Goal: Check status: Check status

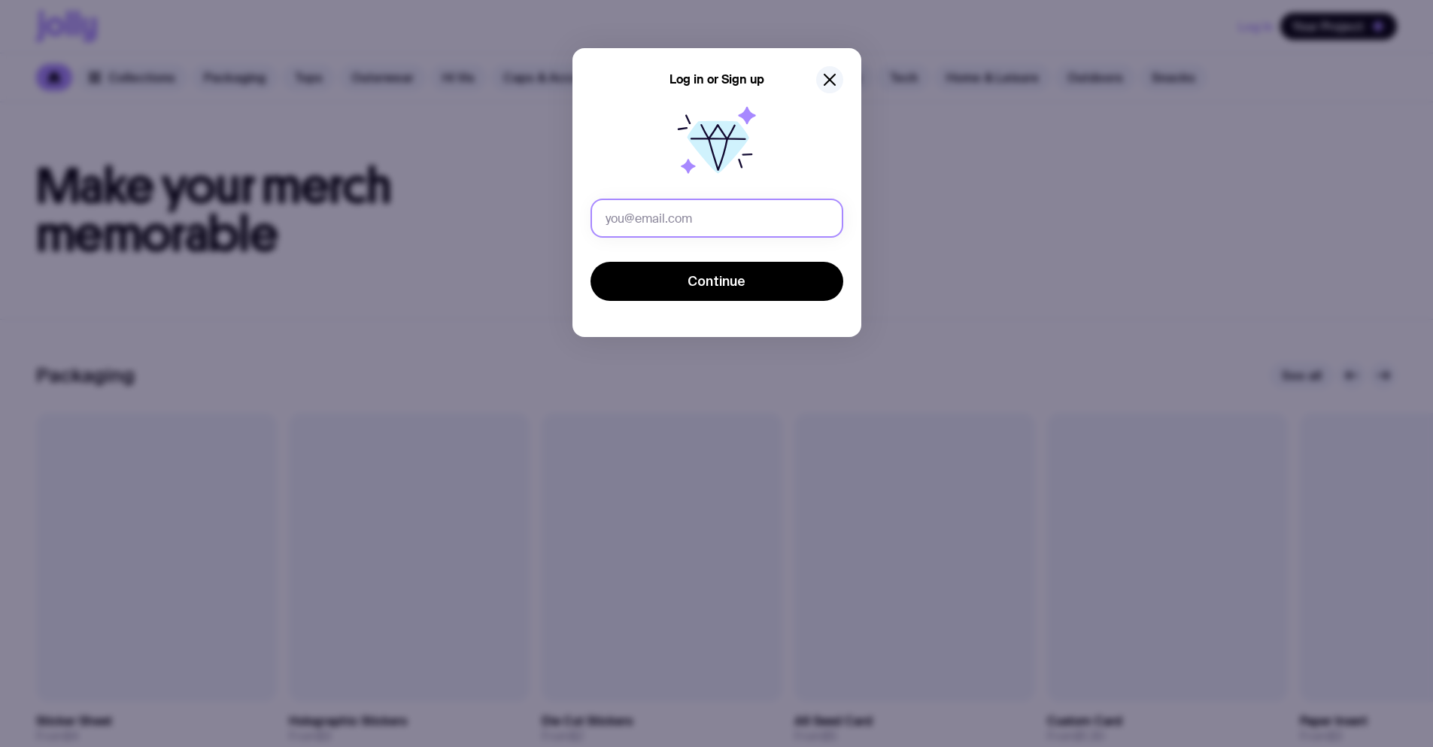
click at [664, 210] on input "text" at bounding box center [717, 218] width 253 height 39
drag, startPoint x: 731, startPoint y: 218, endPoint x: 703, endPoint y: 218, distance: 28.6
click at [700, 217] on input "eugene.serdiuk+per011@uinno.io" at bounding box center [717, 218] width 253 height 39
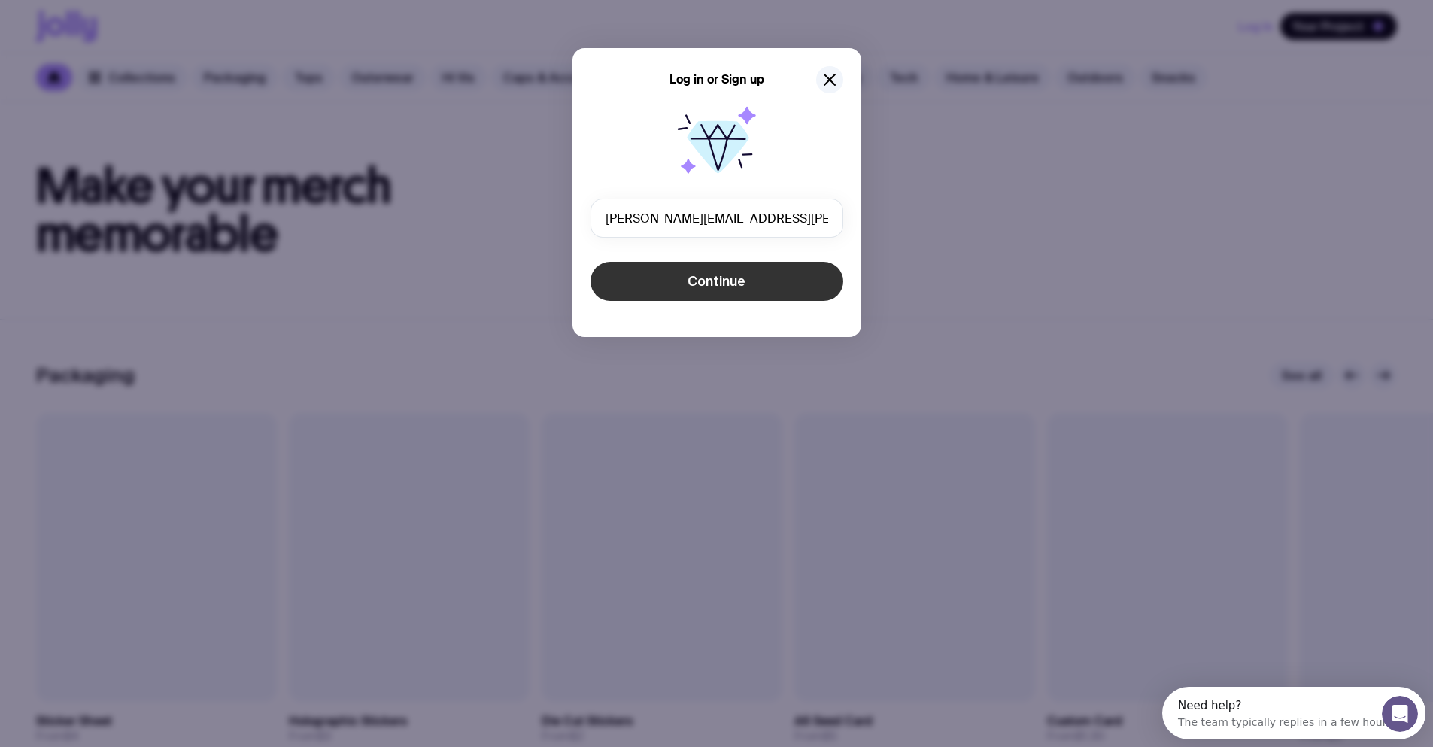
type input "eugene.serdiuk+ban017@uinno.io"
click at [756, 278] on button "Continue" at bounding box center [717, 281] width 253 height 39
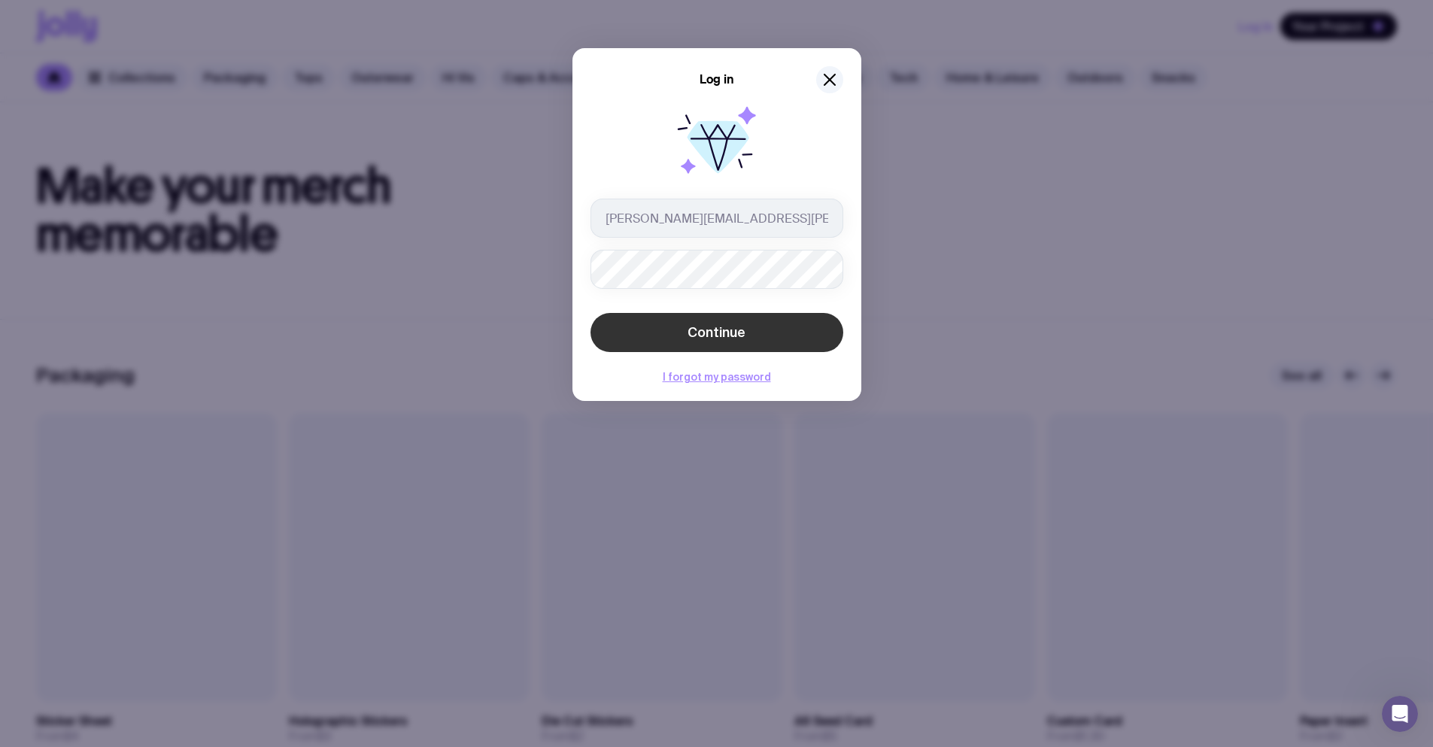
click at [769, 345] on button "Continue" at bounding box center [717, 332] width 253 height 39
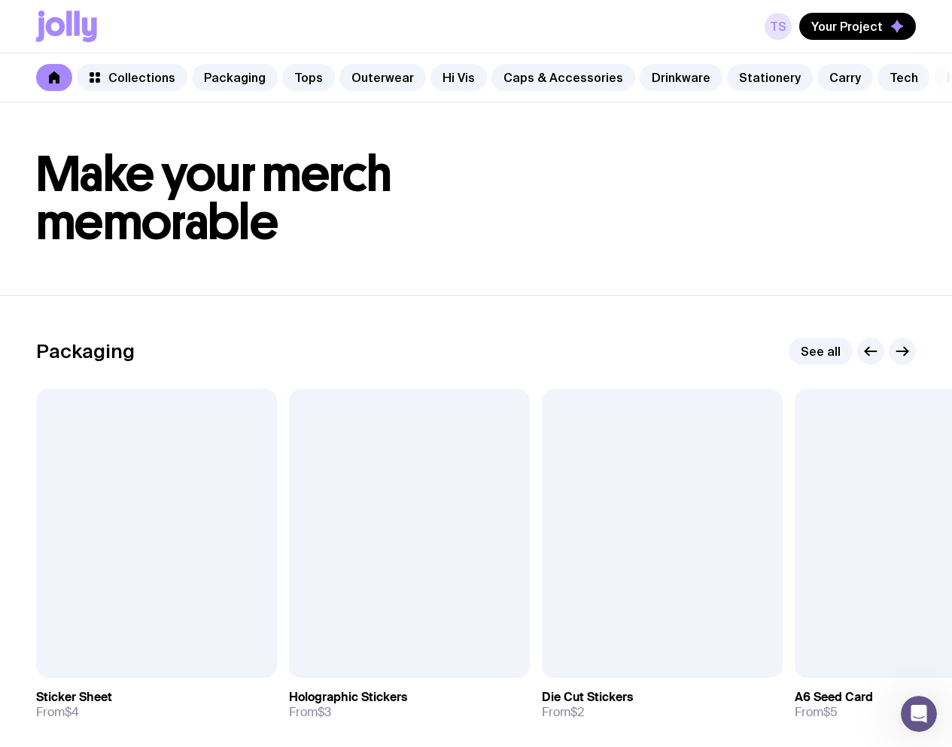
click at [785, 22] on link "TS" at bounding box center [777, 26] width 27 height 27
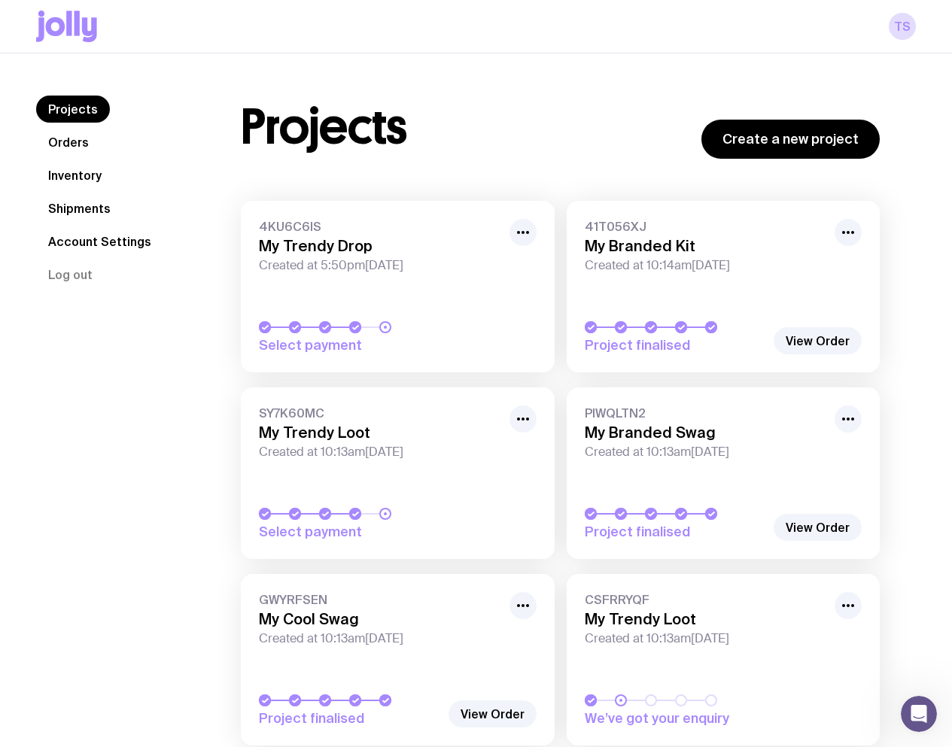
click at [81, 208] on link "Shipments" at bounding box center [79, 208] width 87 height 27
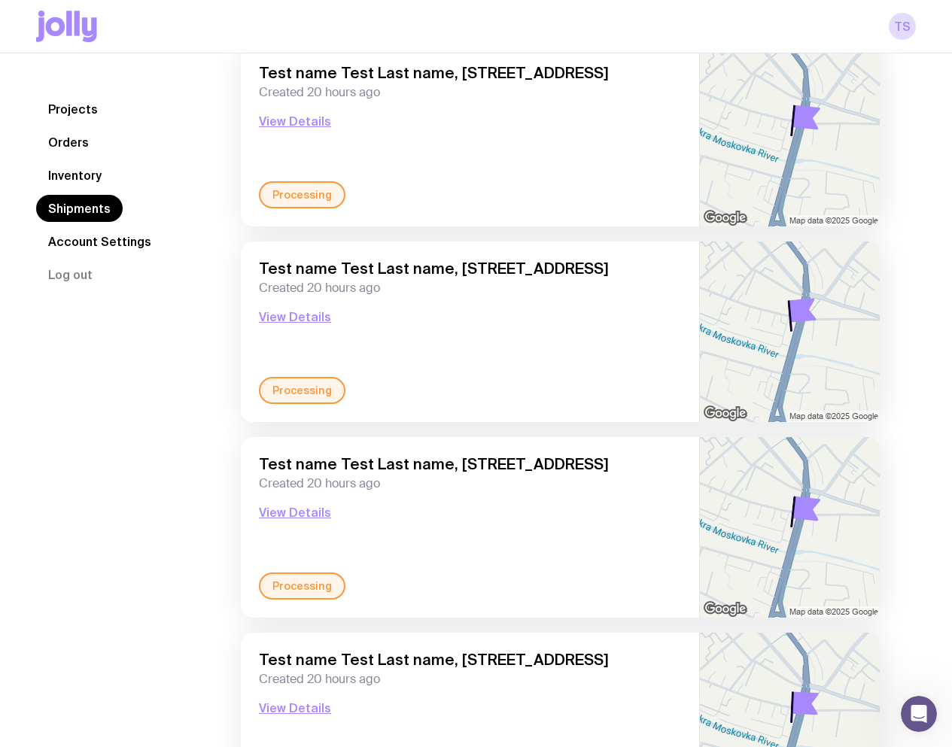
scroll to position [1886, 0]
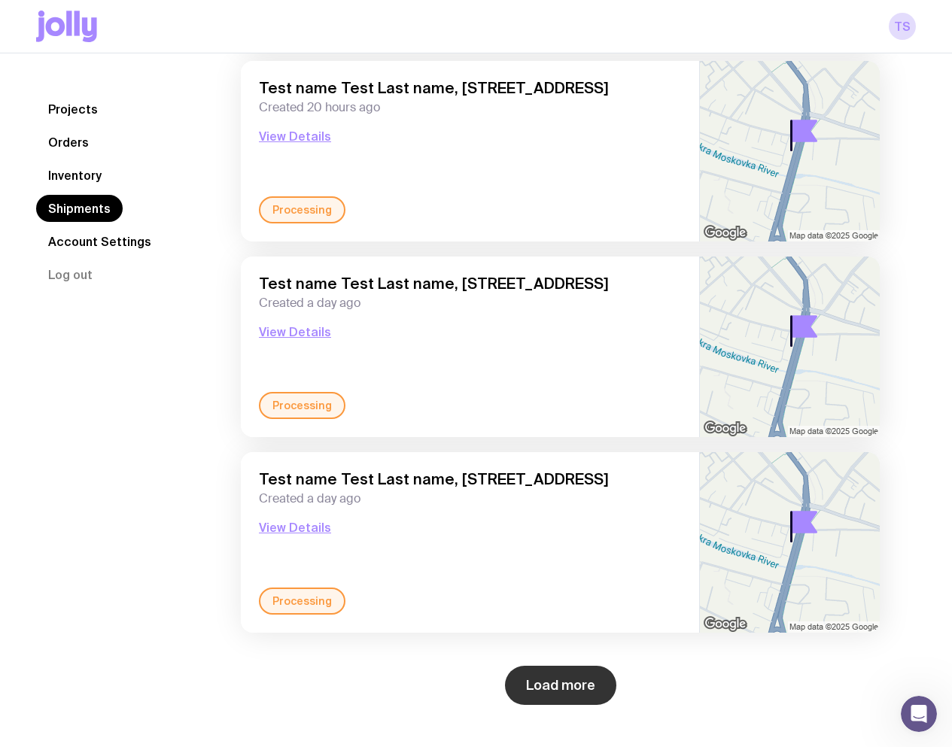
click at [557, 688] on button "Load more" at bounding box center [560, 685] width 111 height 39
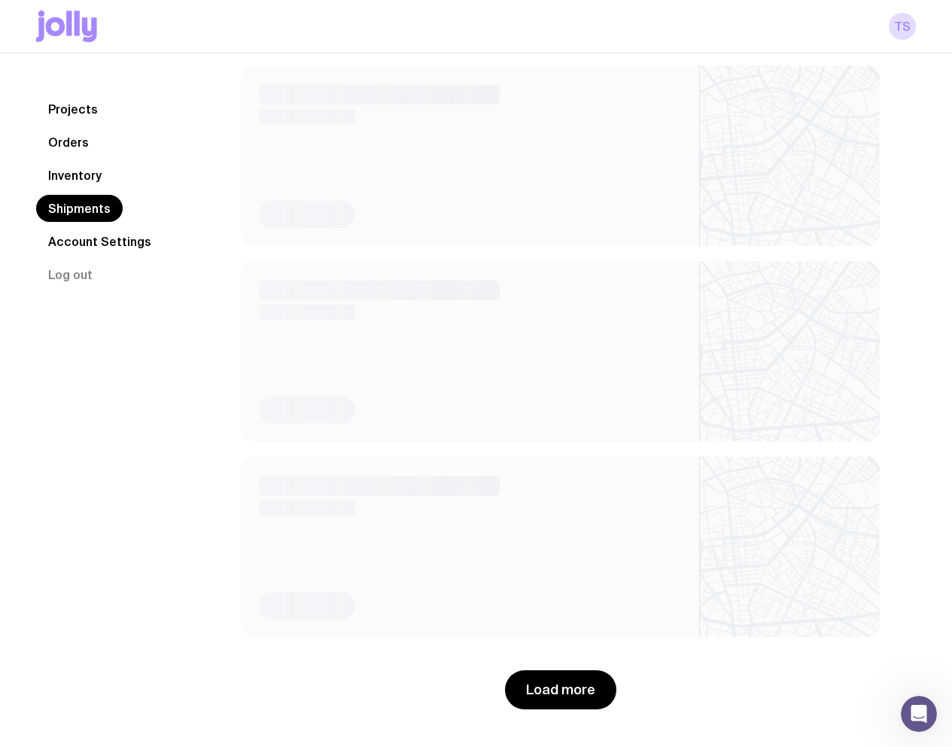
scroll to position [4233, 0]
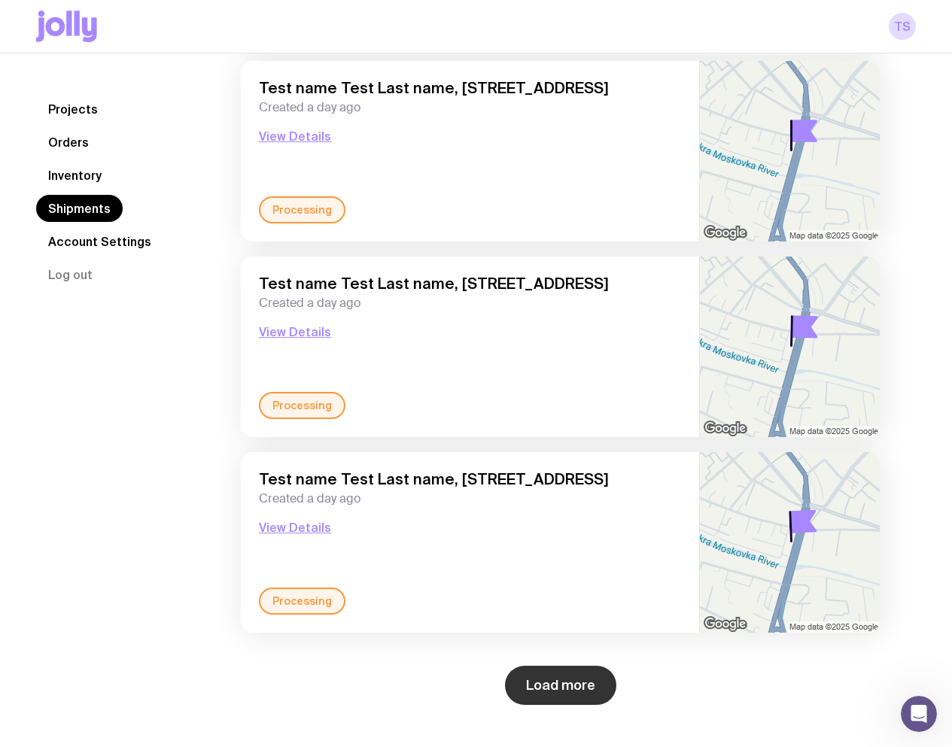
click at [539, 682] on button "Load more" at bounding box center [560, 685] width 111 height 39
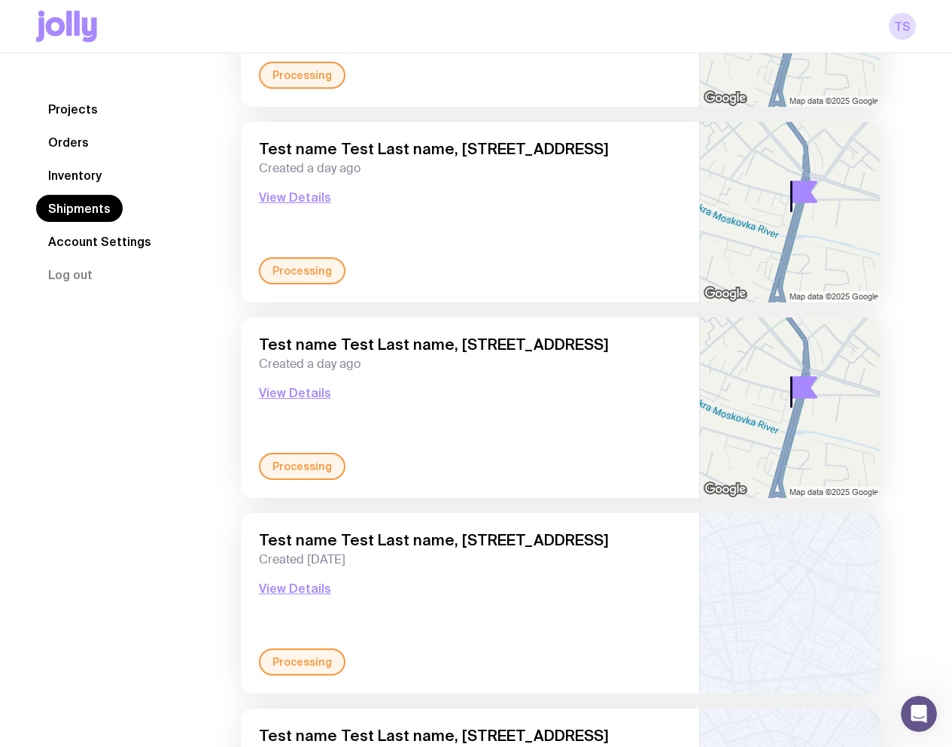
scroll to position [4567, 0]
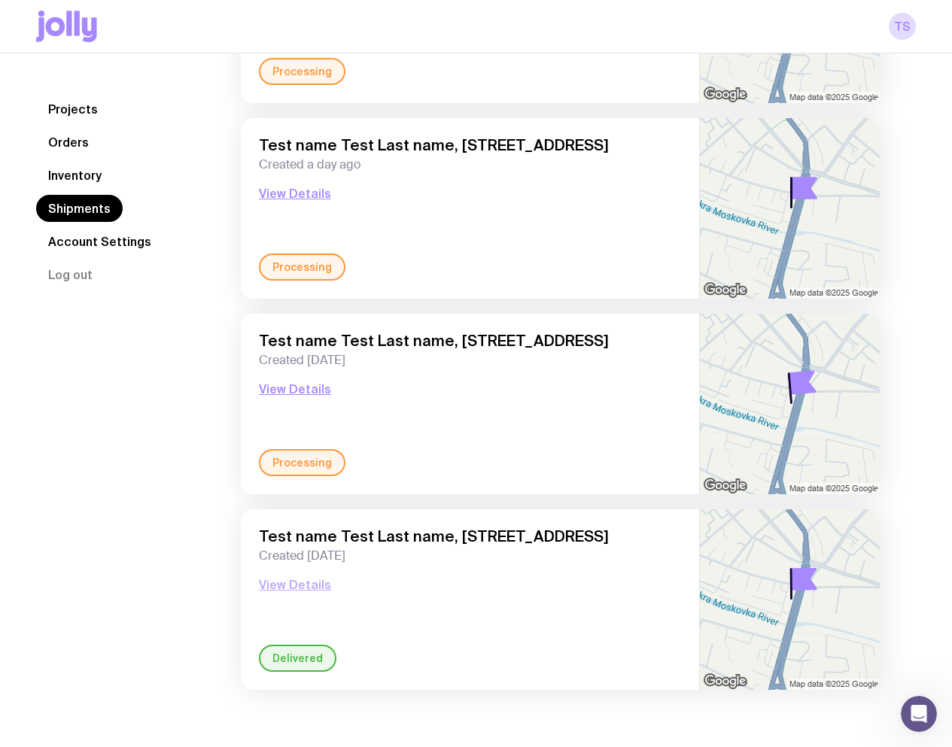
click at [308, 587] on button "View Details" at bounding box center [295, 585] width 72 height 18
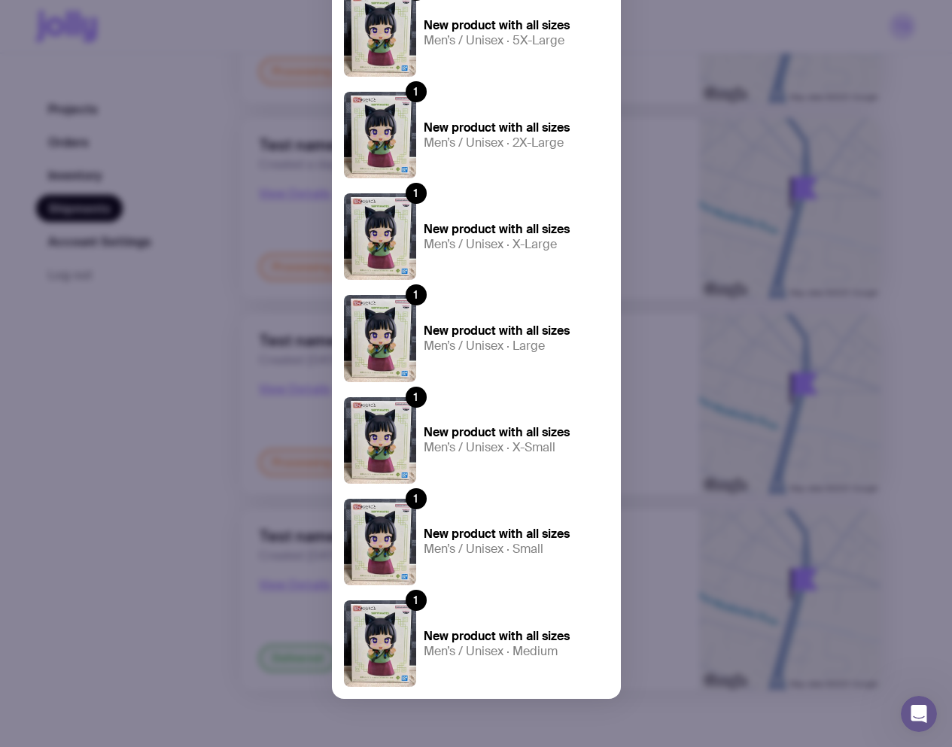
scroll to position [1810, 0]
click at [688, 423] on div "Delivered Test name Test Last name, 23 Sobornyi Ave, 160, Zaporizhzhia 69005 Za…" at bounding box center [476, 373] width 952 height 747
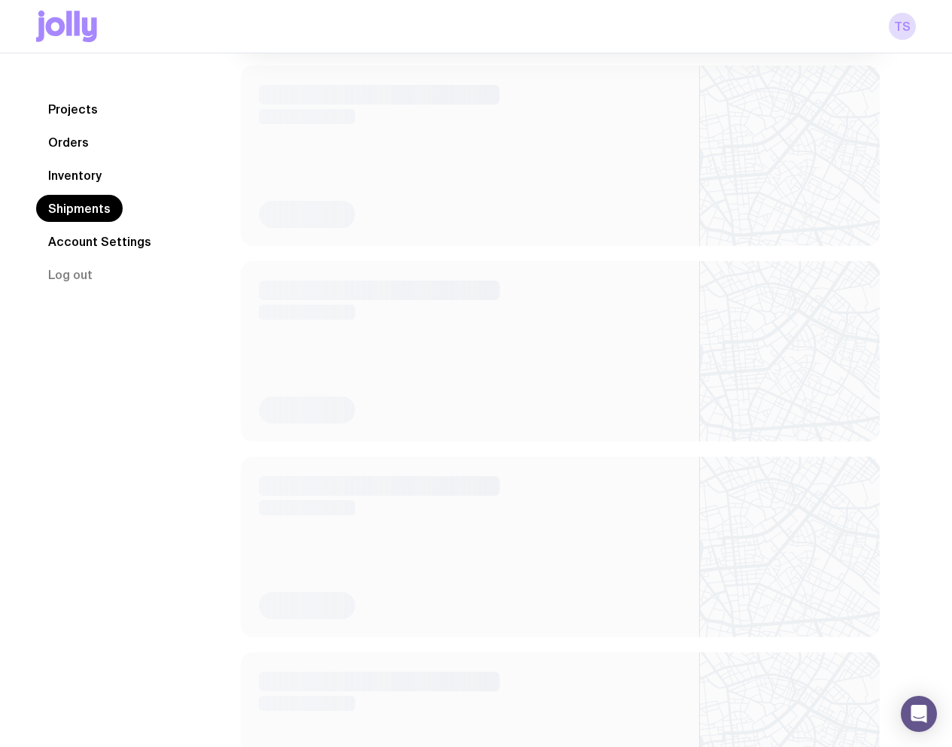
scroll to position [1886, 0]
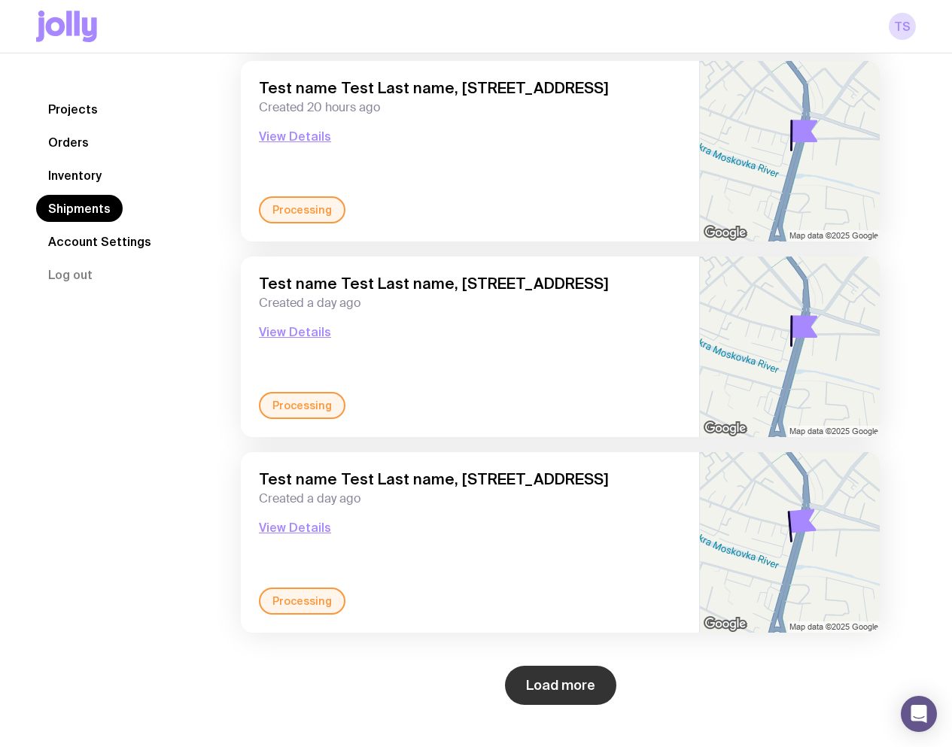
click at [564, 683] on button "Load more" at bounding box center [560, 685] width 111 height 39
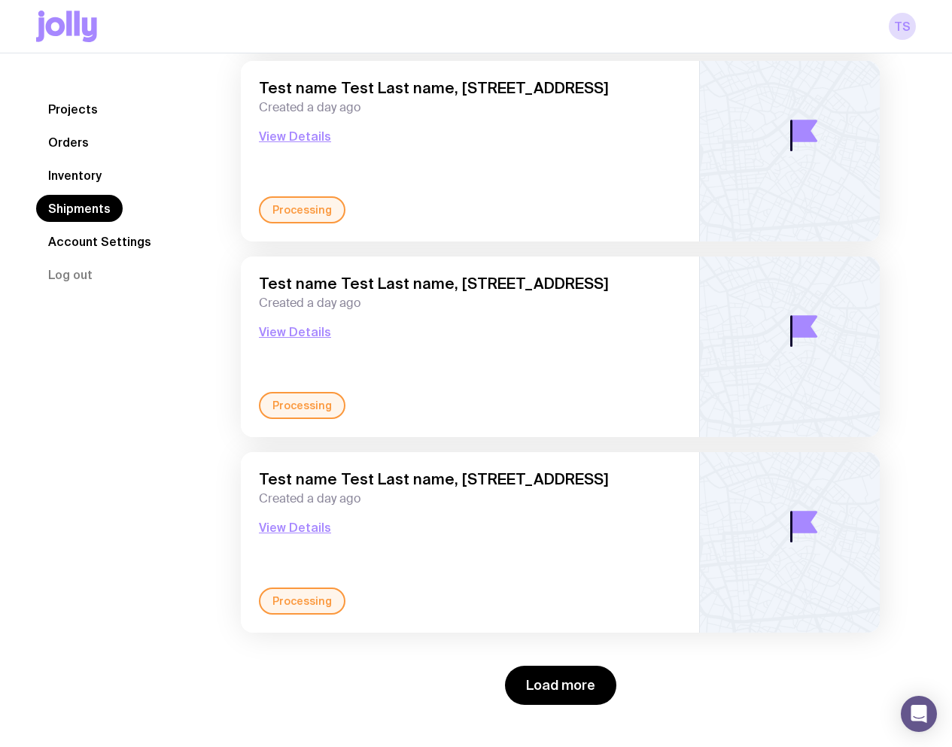
scroll to position [4233, 0]
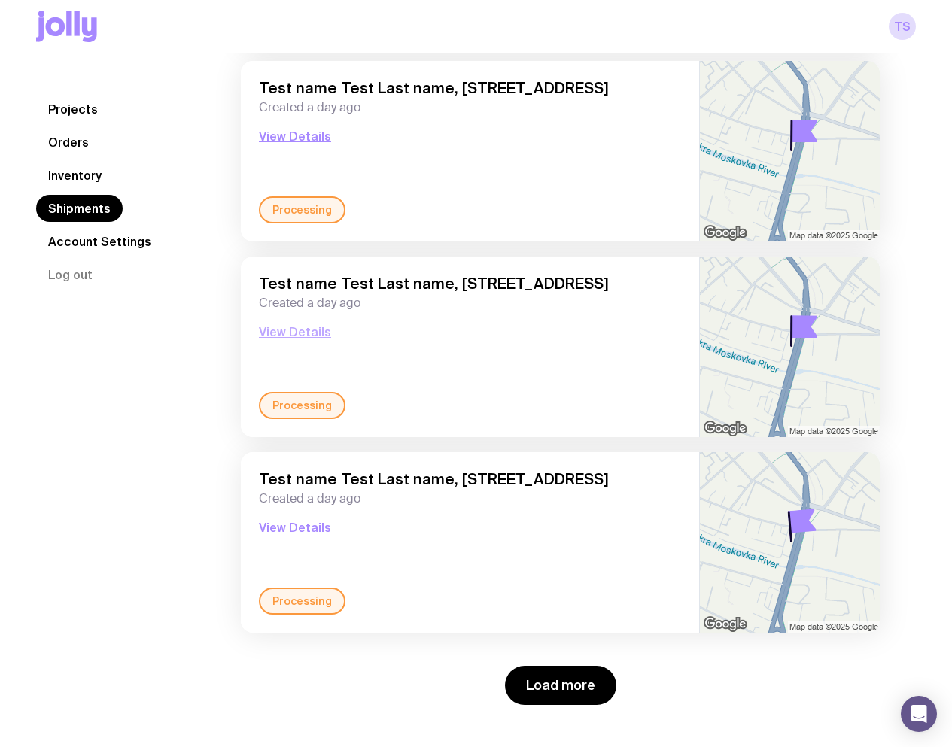
click at [305, 330] on button "View Details" at bounding box center [295, 332] width 72 height 18
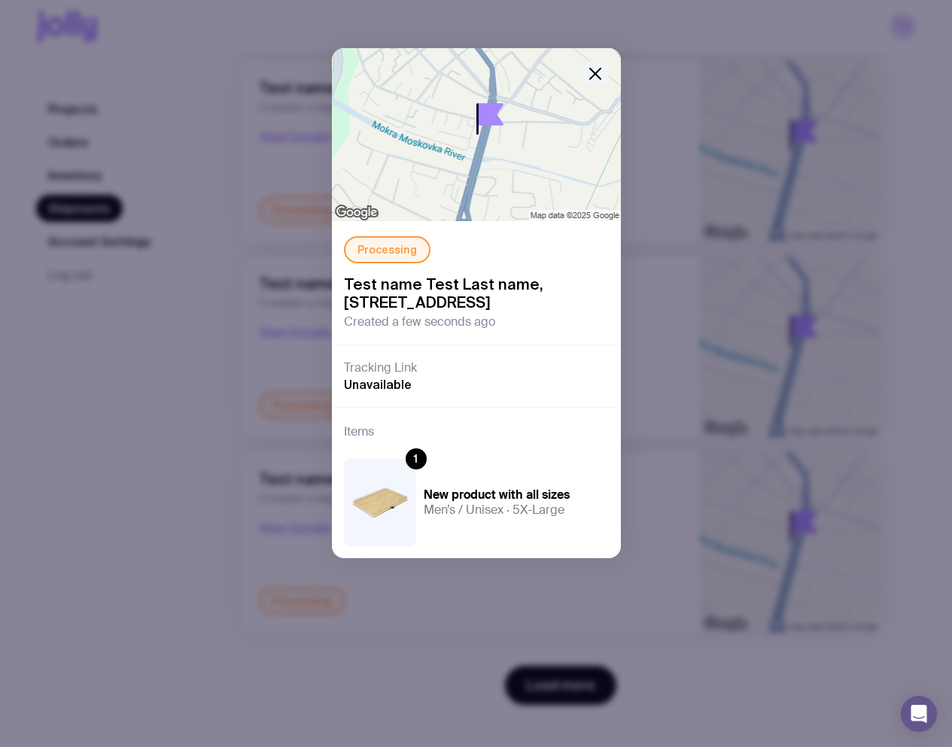
click at [596, 67] on icon "button" at bounding box center [595, 74] width 18 height 18
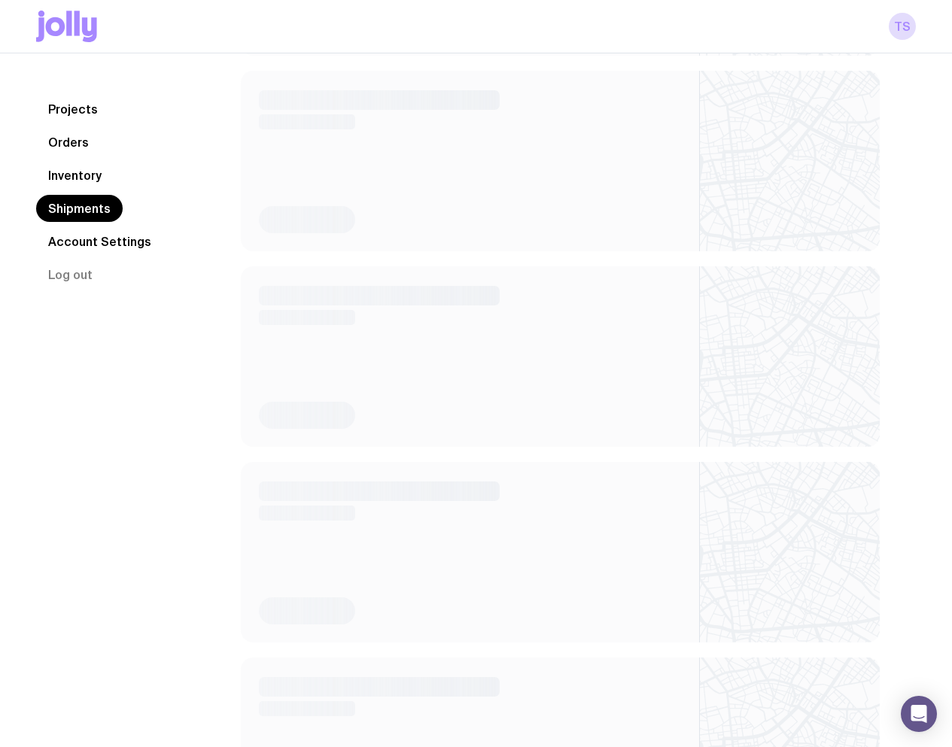
scroll to position [4233, 0]
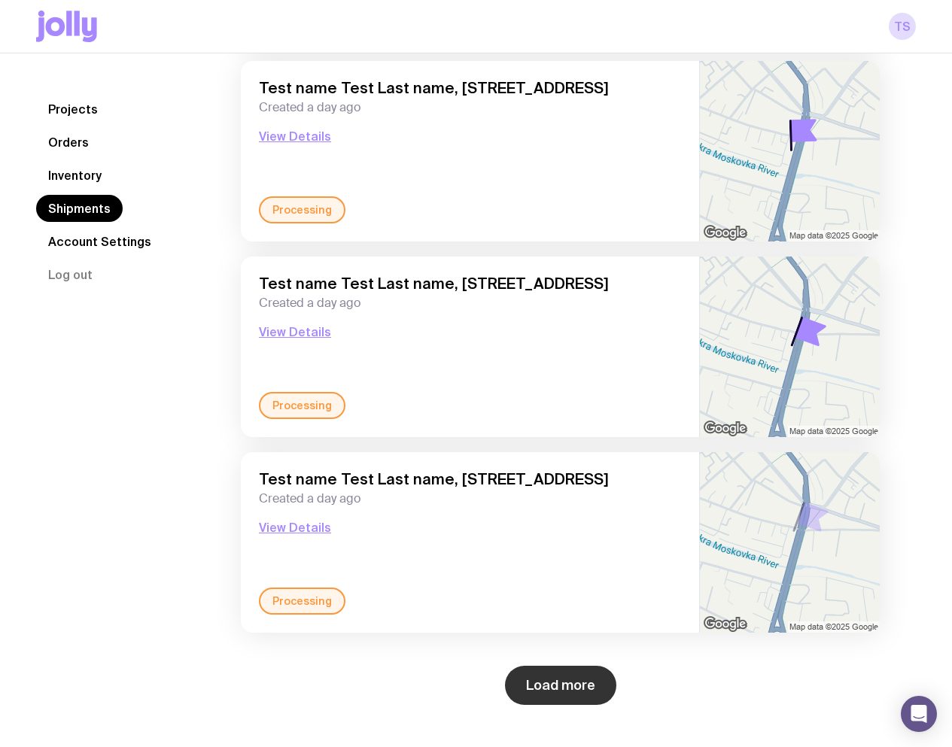
click at [567, 680] on button "Load more" at bounding box center [560, 685] width 111 height 39
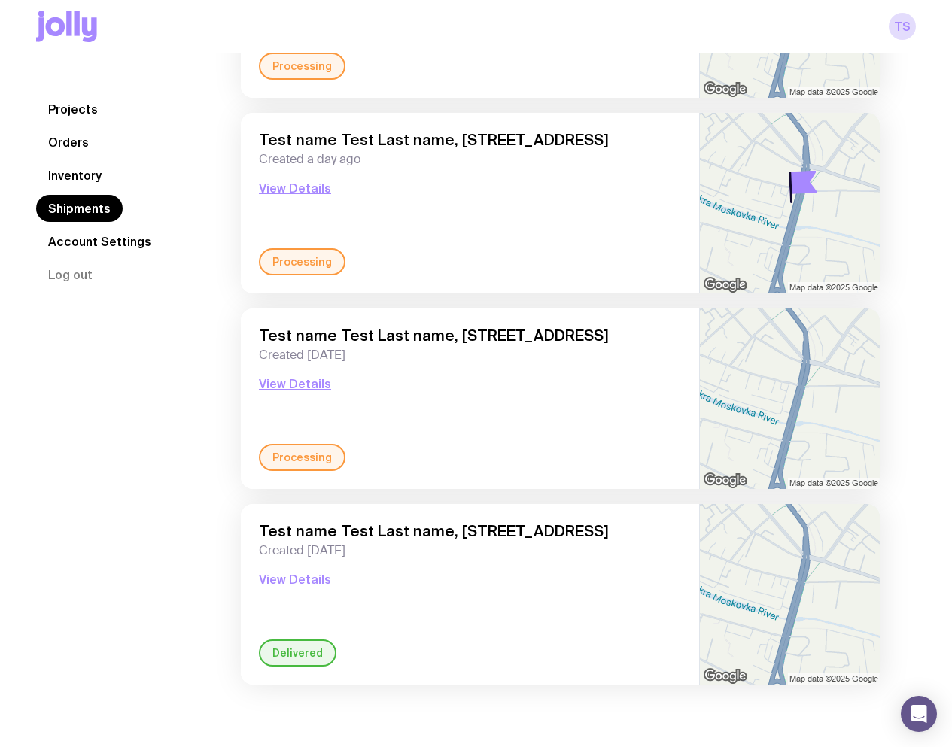
scroll to position [4567, 0]
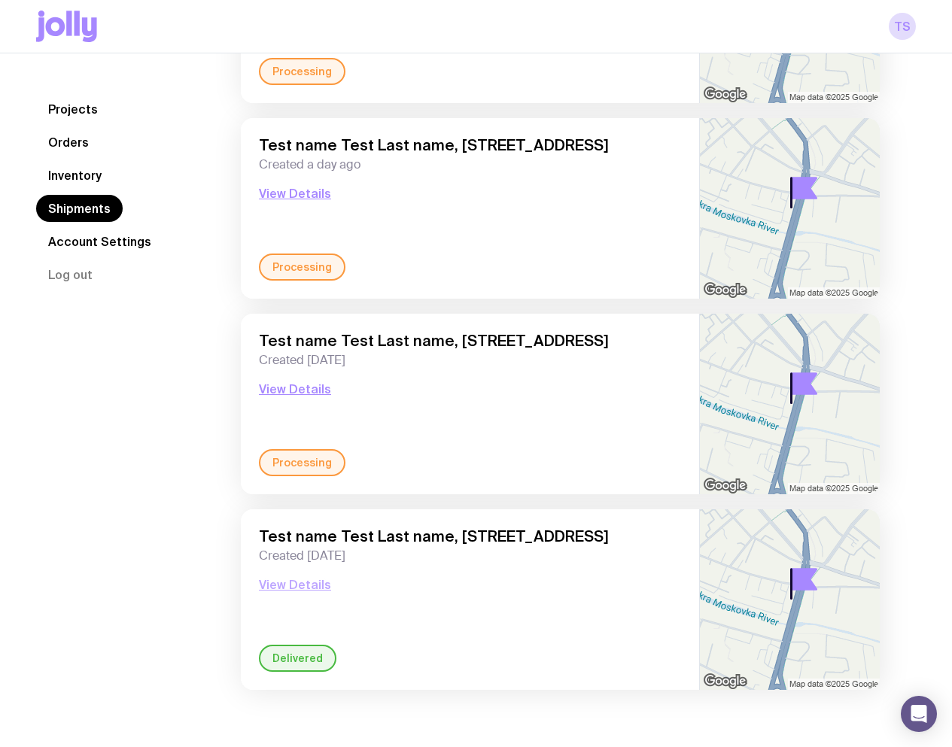
click at [291, 583] on button "View Details" at bounding box center [295, 585] width 72 height 18
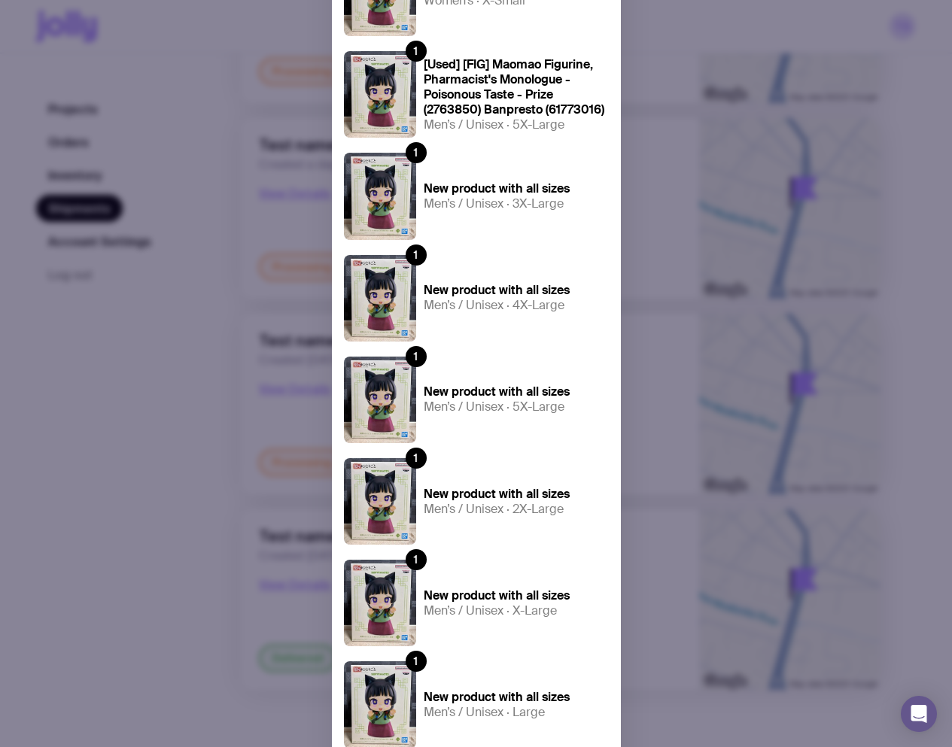
scroll to position [1810, 0]
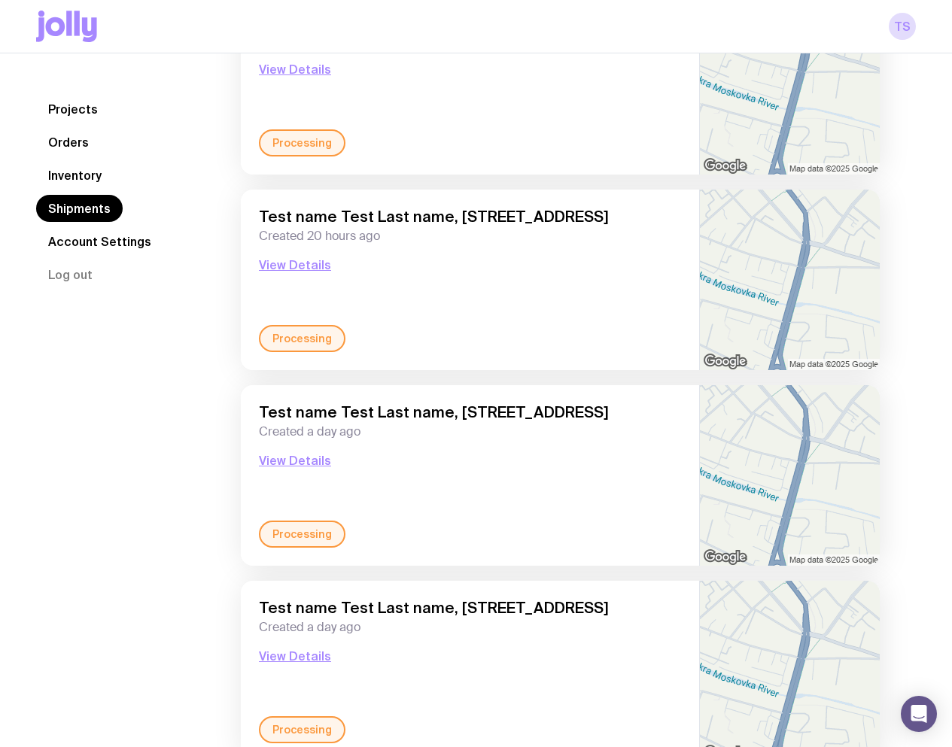
scroll to position [1886, 0]
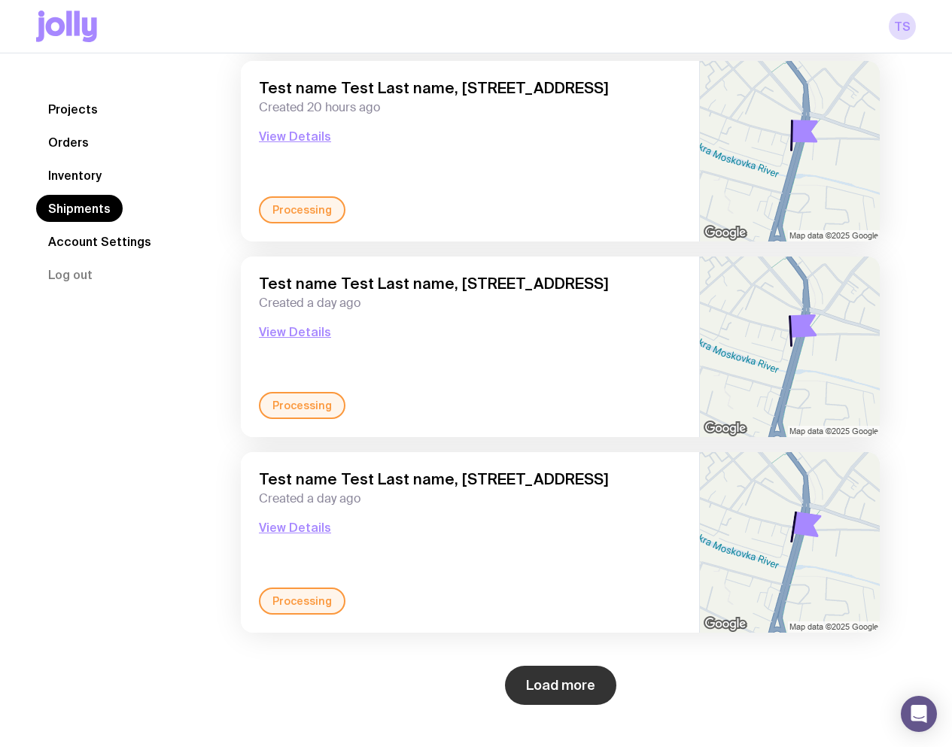
click at [590, 695] on button "Load more" at bounding box center [560, 685] width 111 height 39
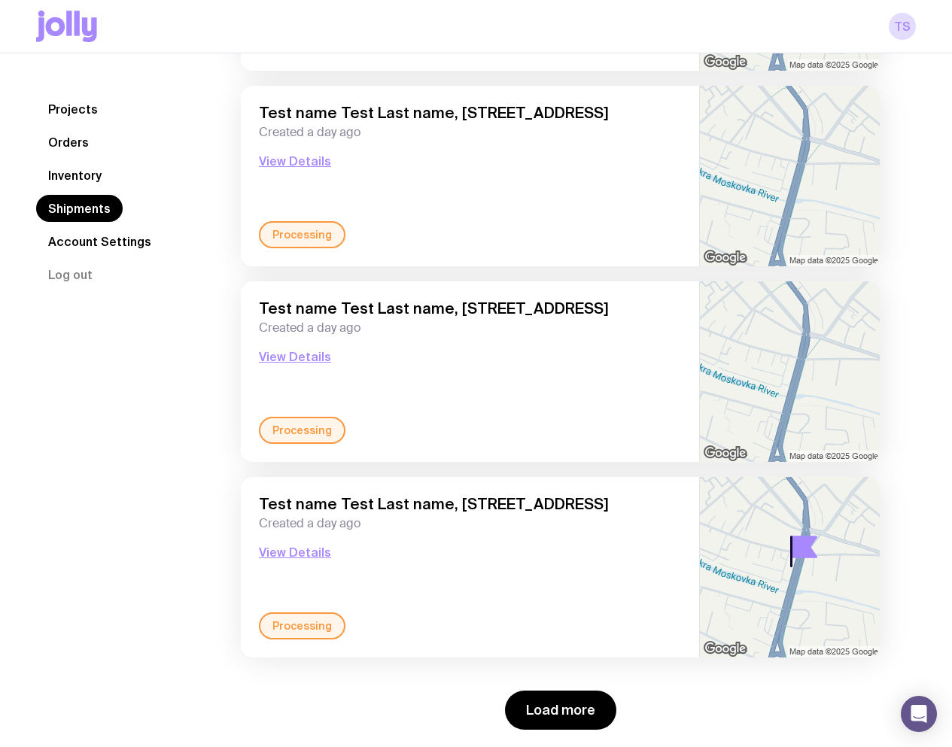
scroll to position [4233, 0]
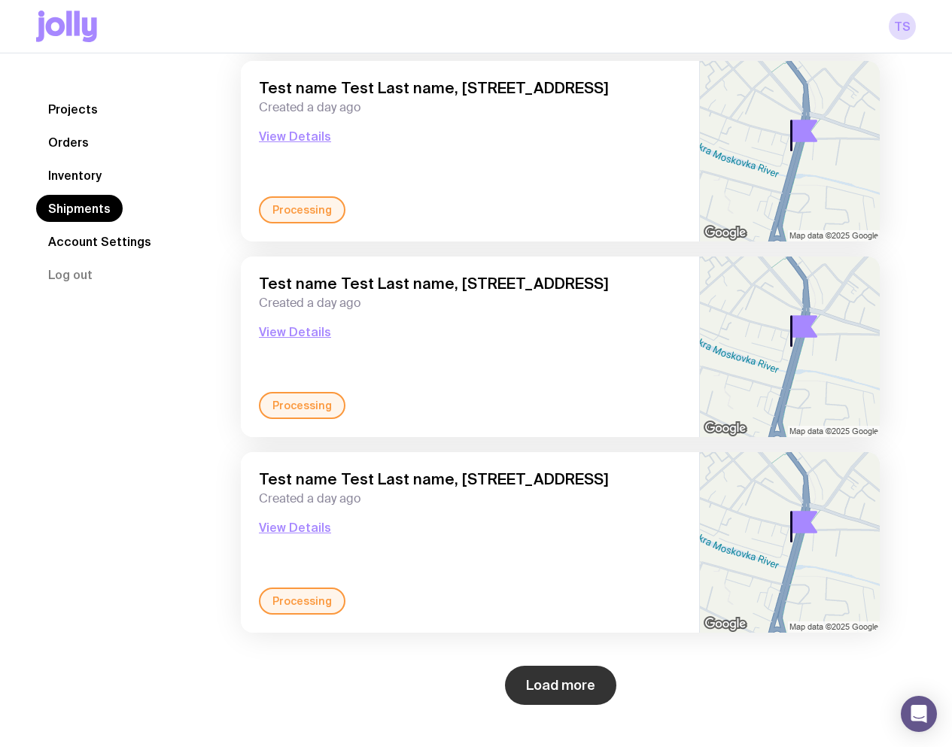
click at [573, 682] on button "Load more" at bounding box center [560, 685] width 111 height 39
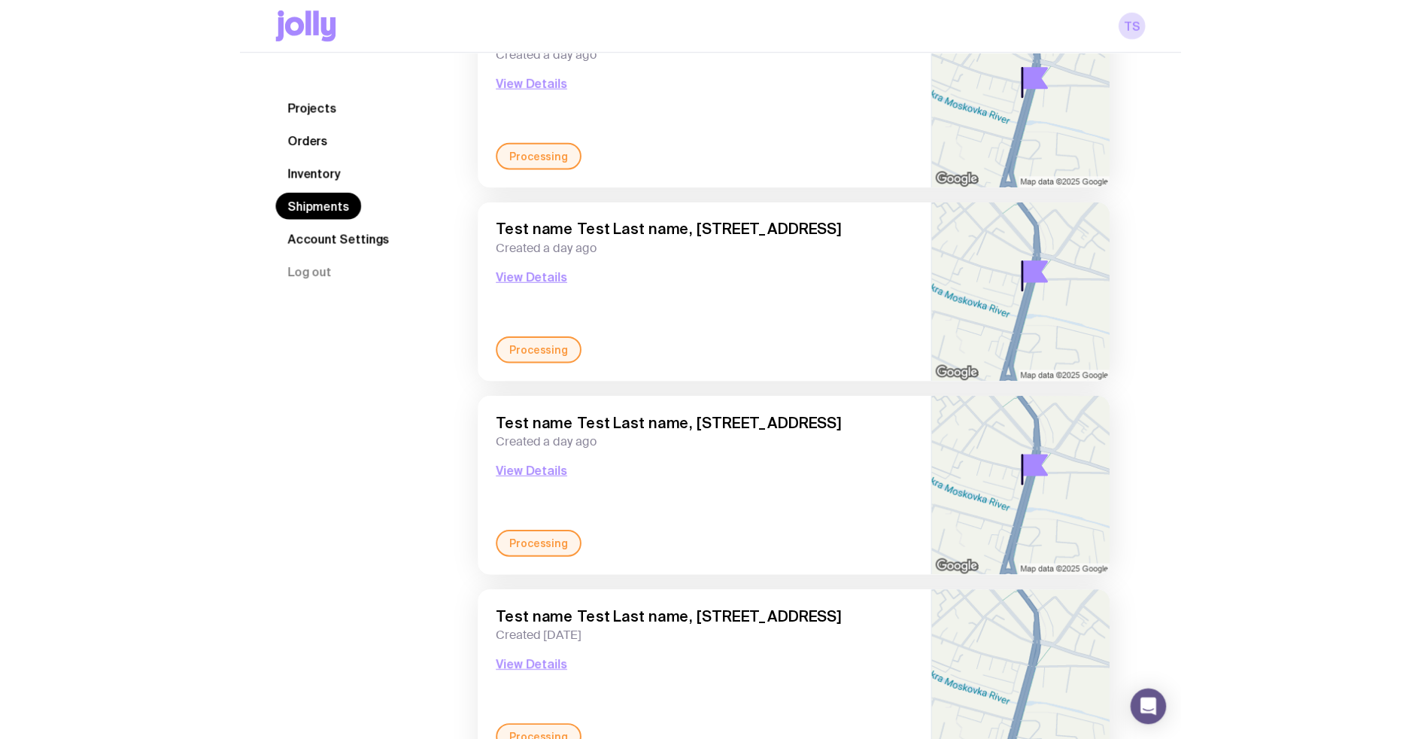
scroll to position [4567, 0]
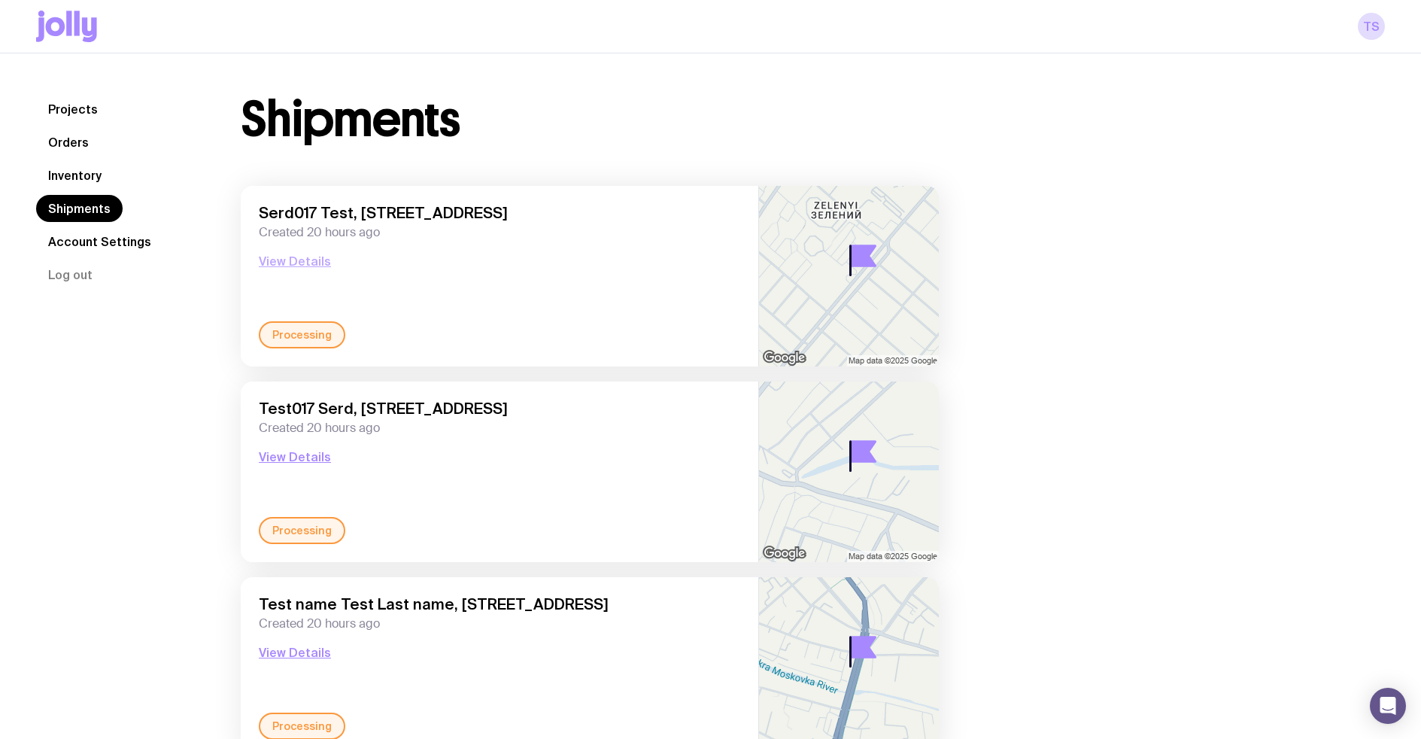
click at [303, 260] on button "View Details" at bounding box center [295, 261] width 72 height 18
click at [86, 178] on link "Inventory" at bounding box center [75, 175] width 78 height 27
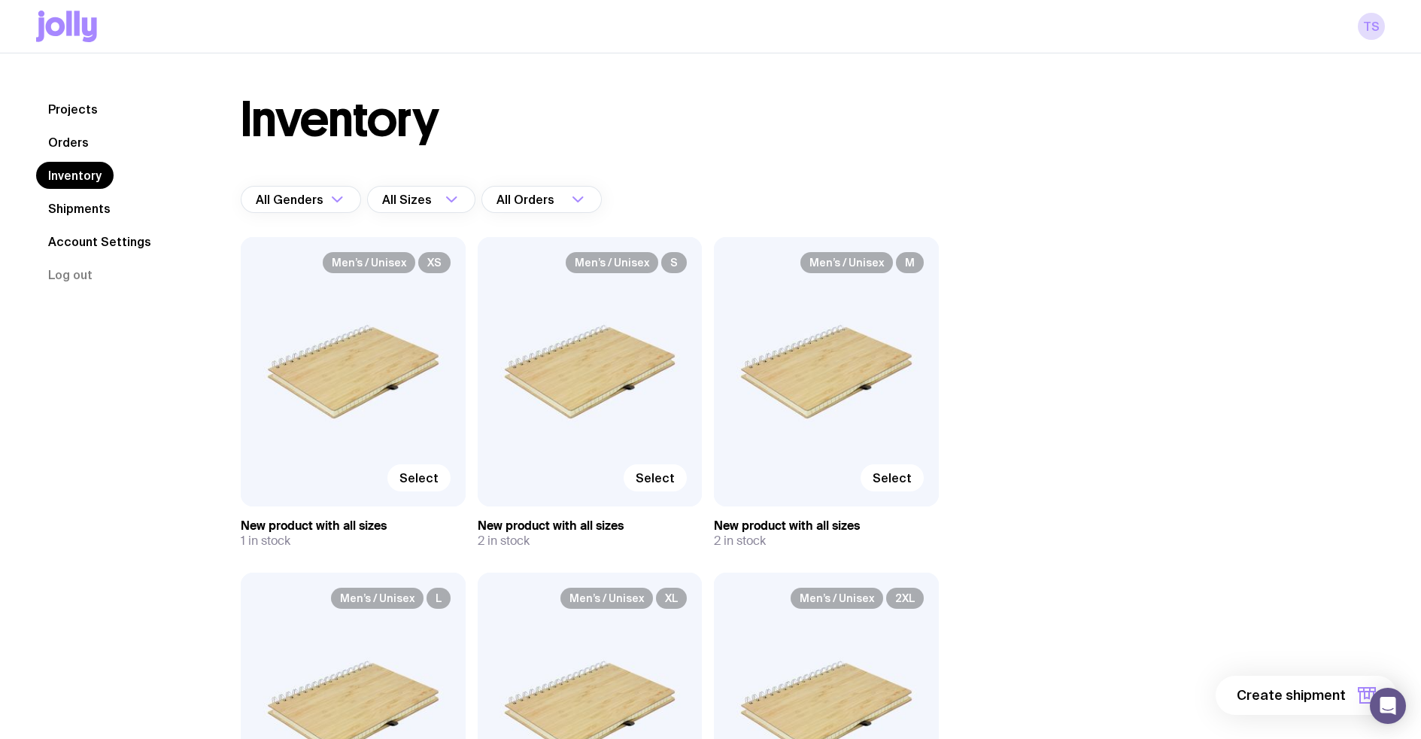
click at [75, 141] on link "Orders" at bounding box center [68, 142] width 65 height 27
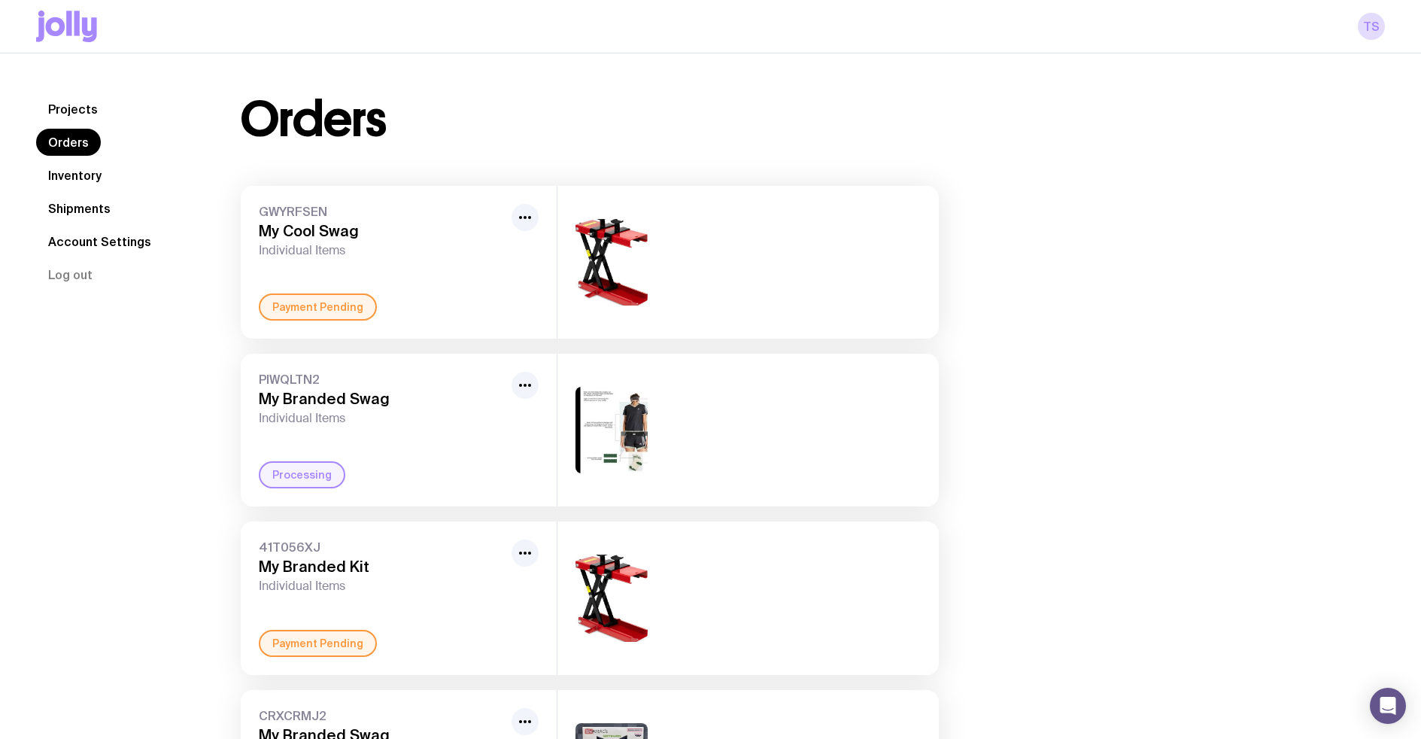
click at [73, 106] on link "Projects" at bounding box center [73, 109] width 74 height 27
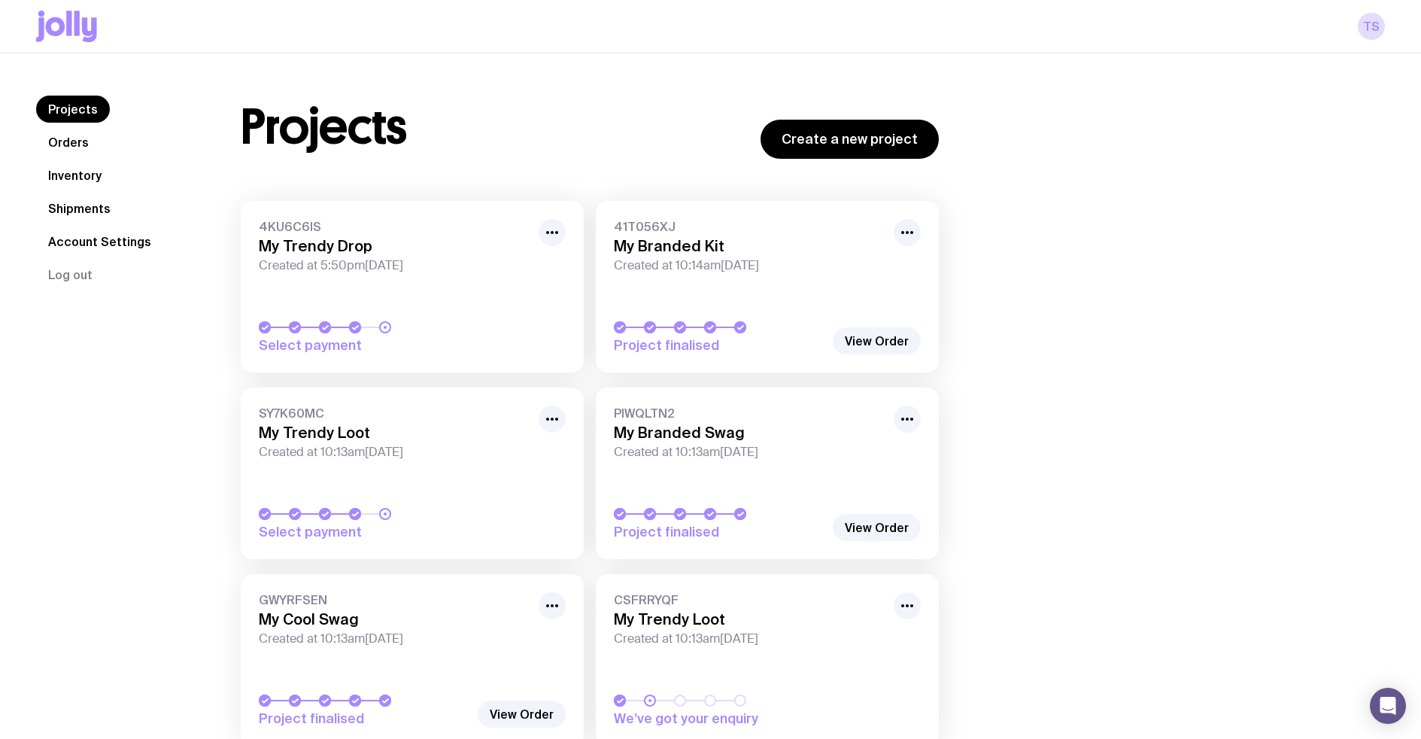
click at [780, 287] on link "41T056XJ My Branded Kit Created at 10:14am, Wed 13th Aug 2025 Project finalised" at bounding box center [767, 287] width 343 height 172
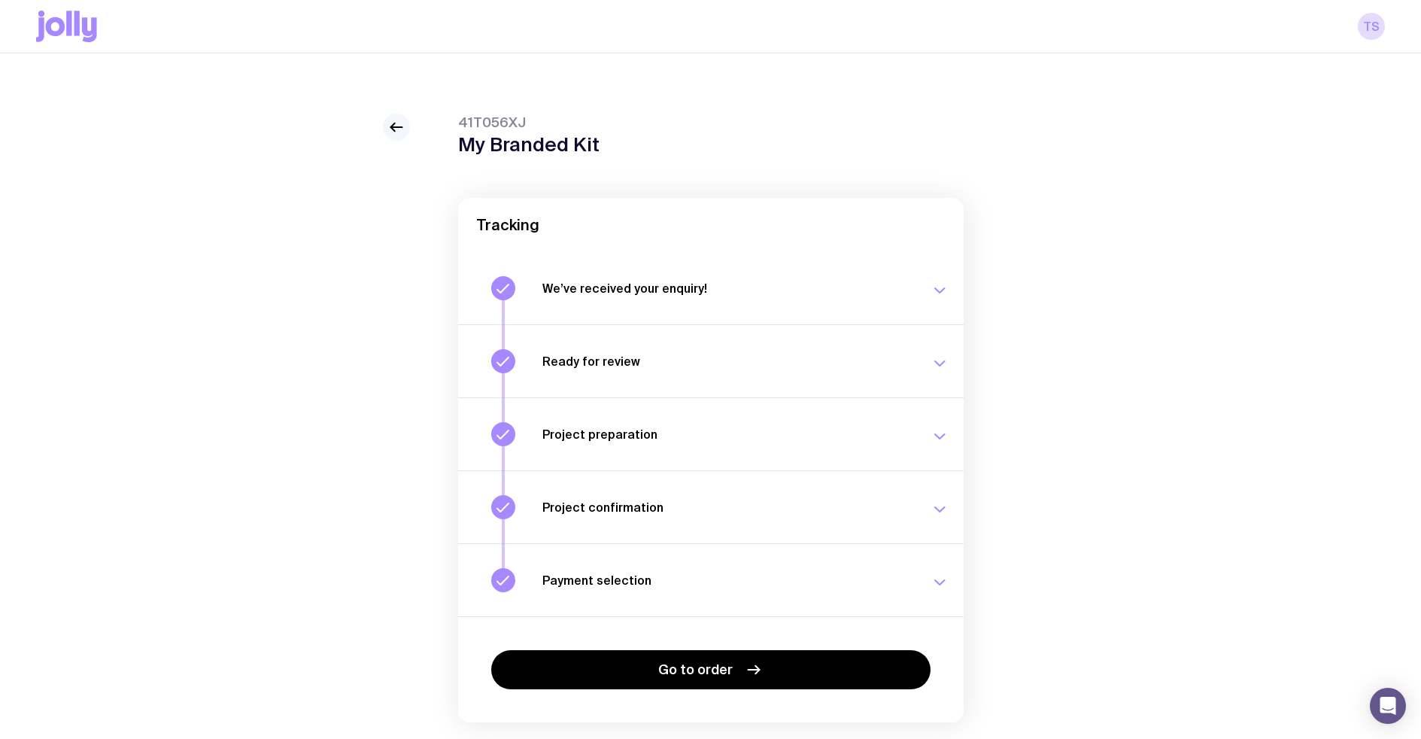
click at [388, 128] on icon at bounding box center [397, 127] width 18 height 18
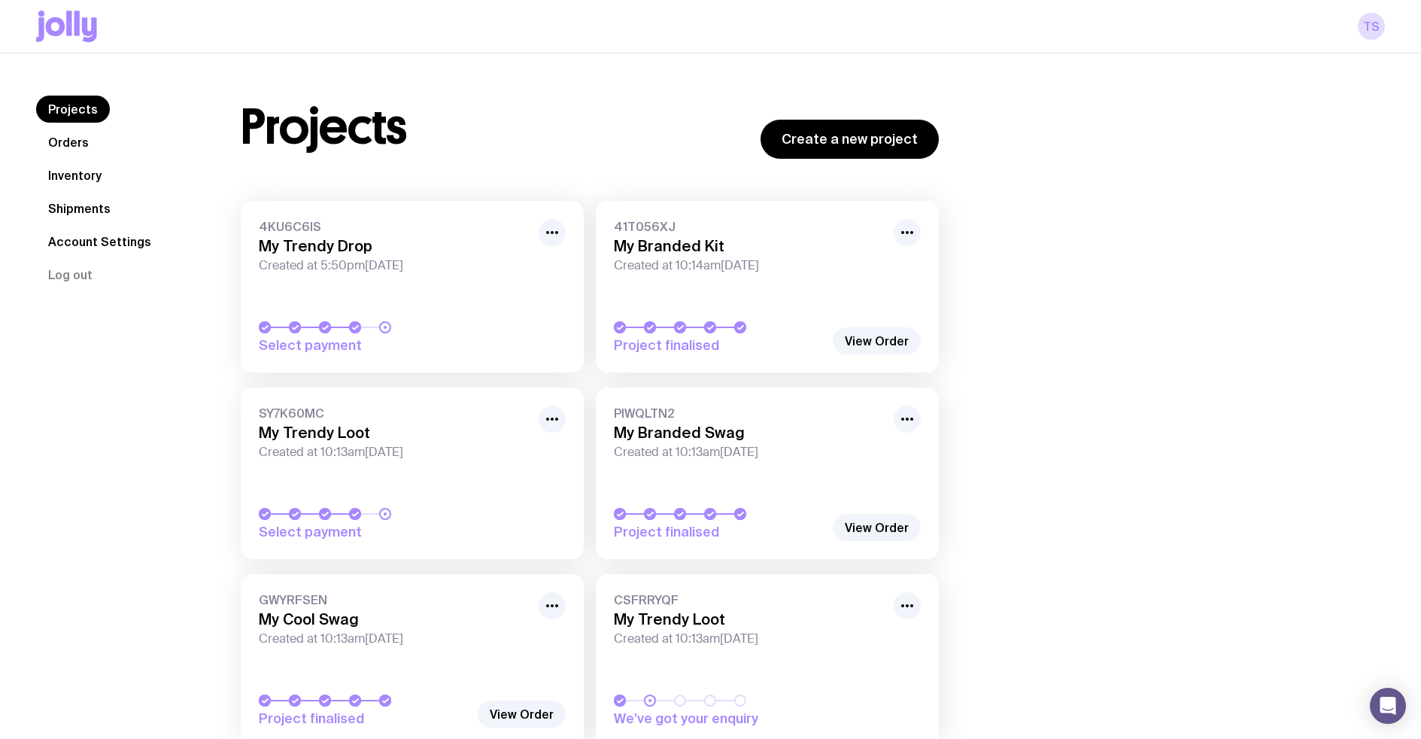
click at [721, 269] on span "Created at 10:14am, Wed 13th Aug 2025" at bounding box center [749, 265] width 271 height 15
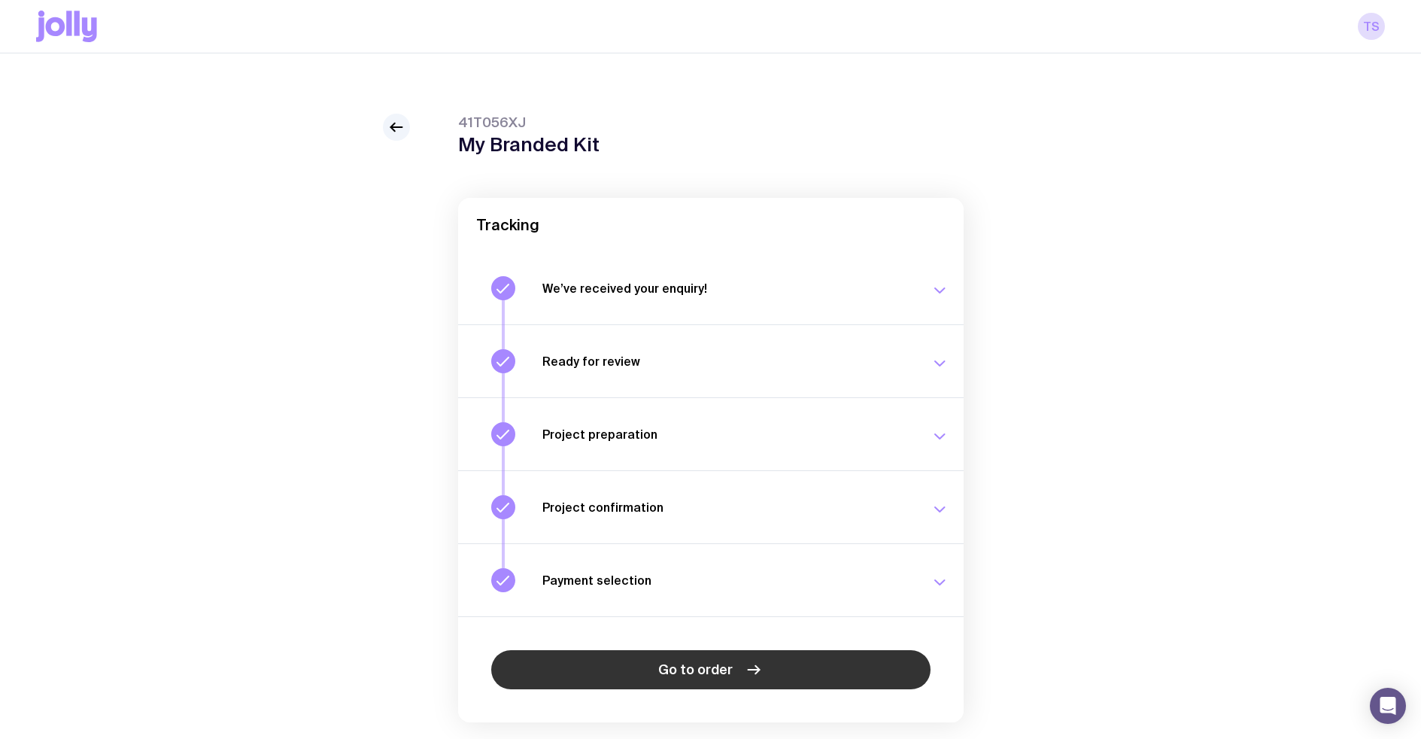
click at [790, 667] on link "Go to order" at bounding box center [710, 669] width 439 height 39
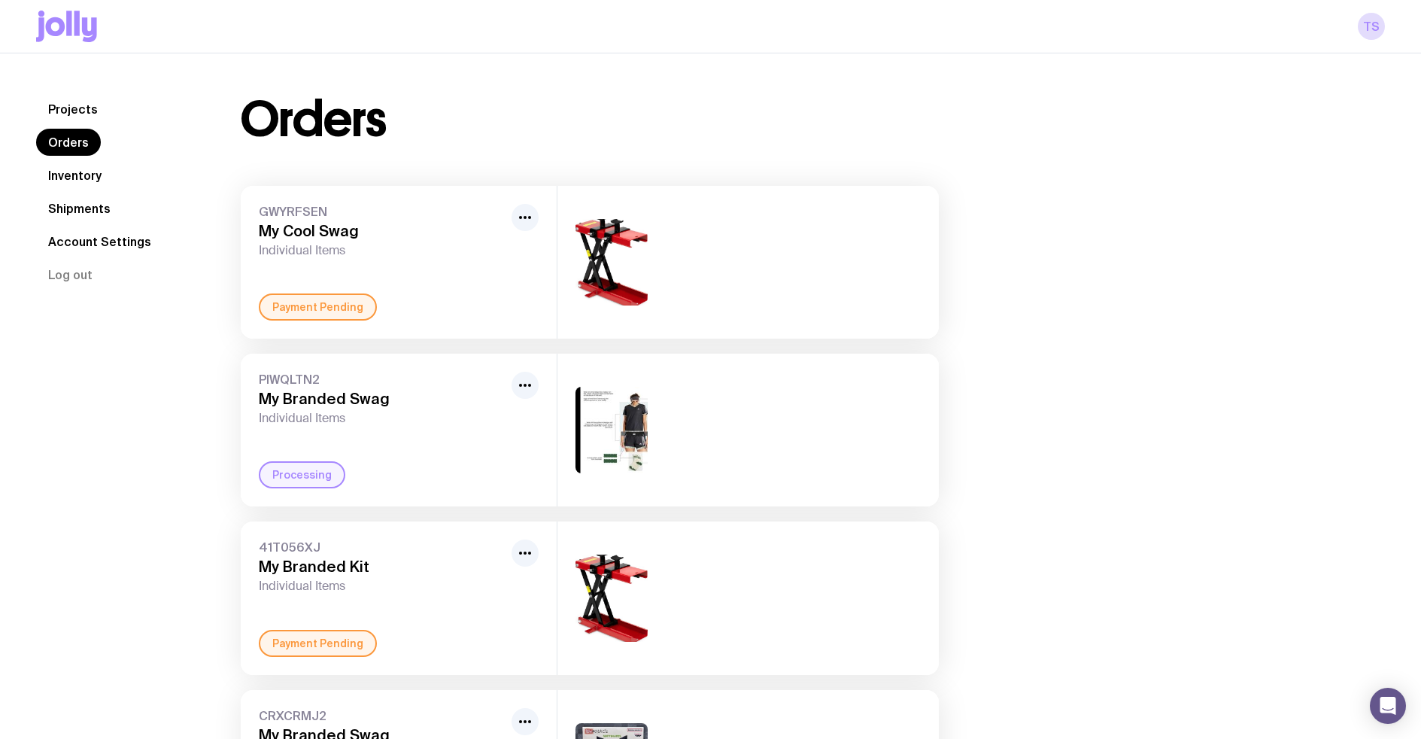
click at [87, 202] on link "Shipments" at bounding box center [79, 208] width 87 height 27
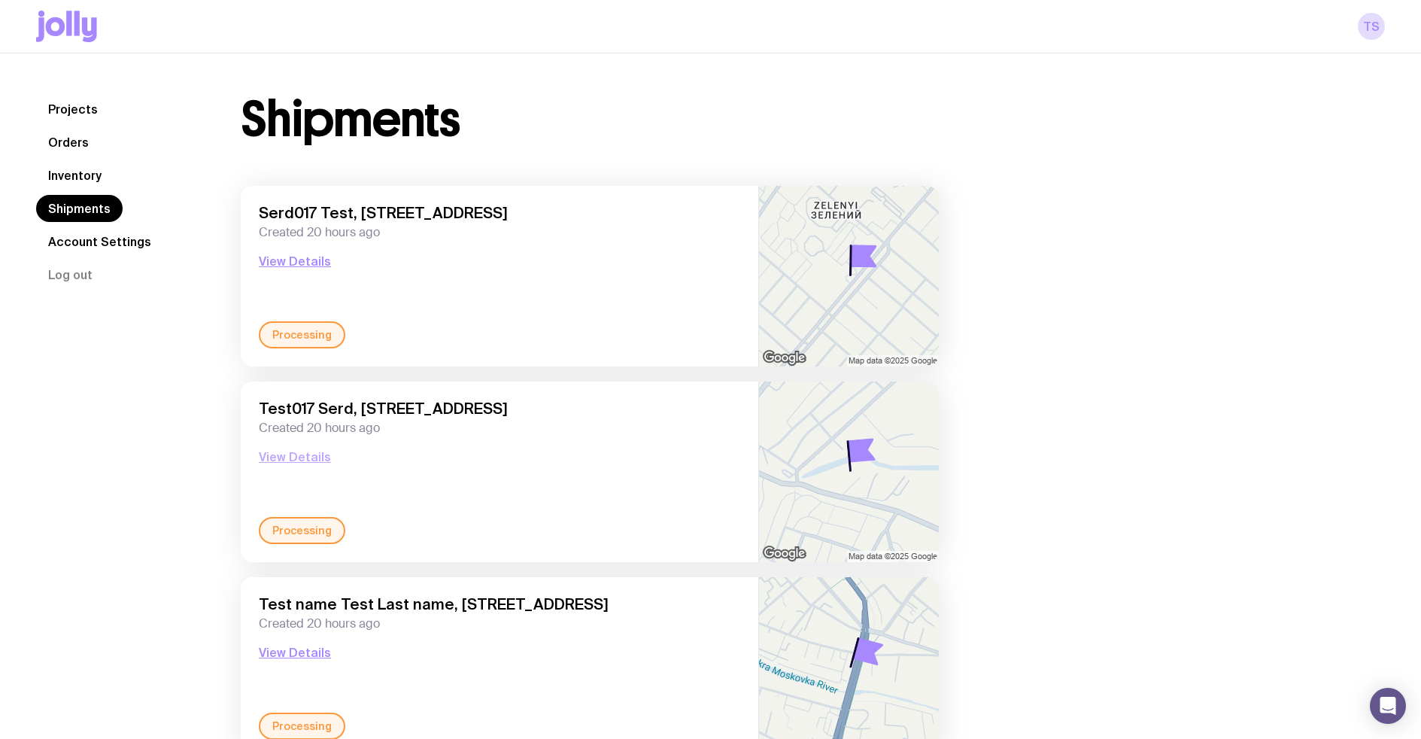
click at [296, 455] on button "View Details" at bounding box center [295, 457] width 72 height 18
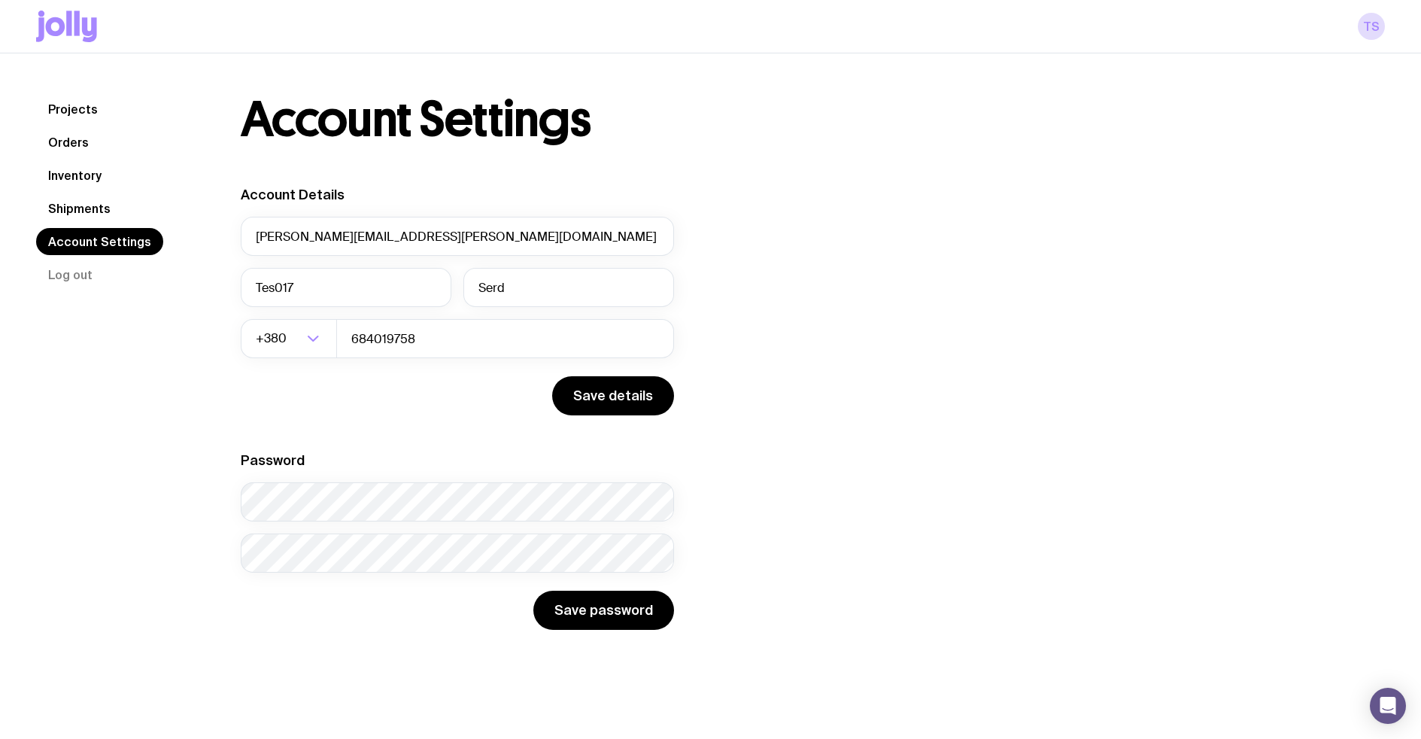
click at [78, 200] on link "Shipments" at bounding box center [79, 208] width 87 height 27
